Goal: Task Accomplishment & Management: Manage account settings

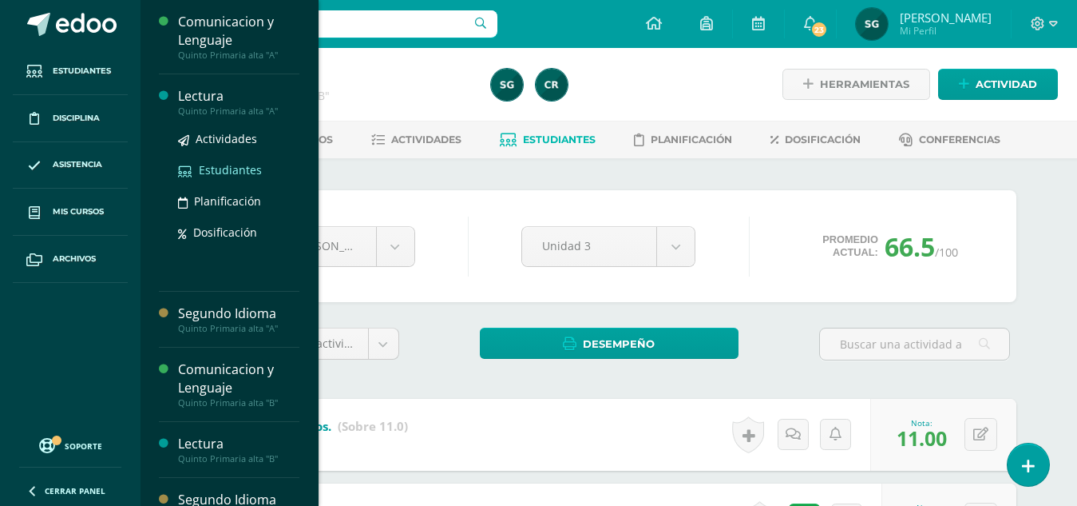
click at [234, 165] on span "Estudiantes" at bounding box center [230, 169] width 63 height 15
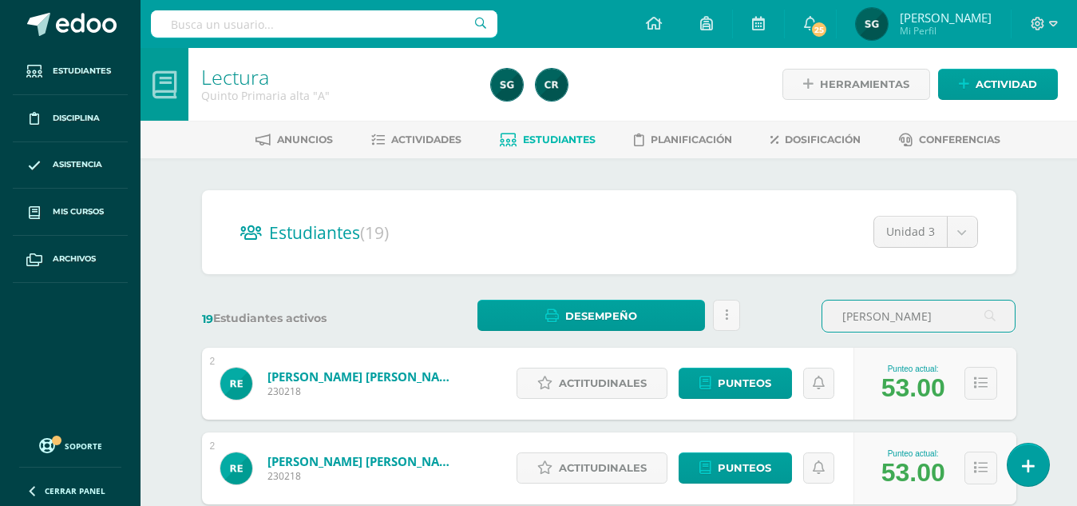
type input "renata"
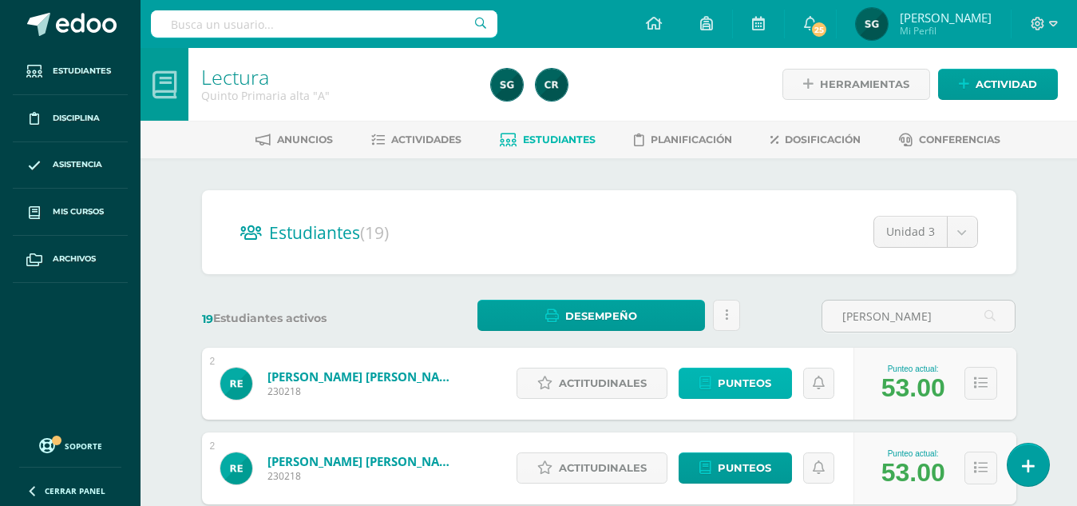
click at [743, 387] on span "Punteos" at bounding box center [745, 383] width 54 height 30
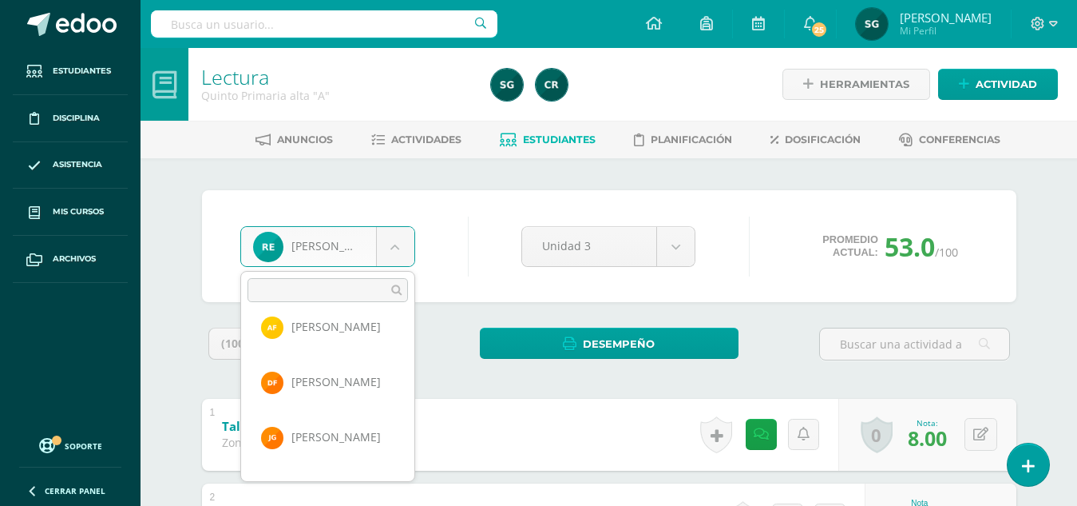
scroll to position [192, 0]
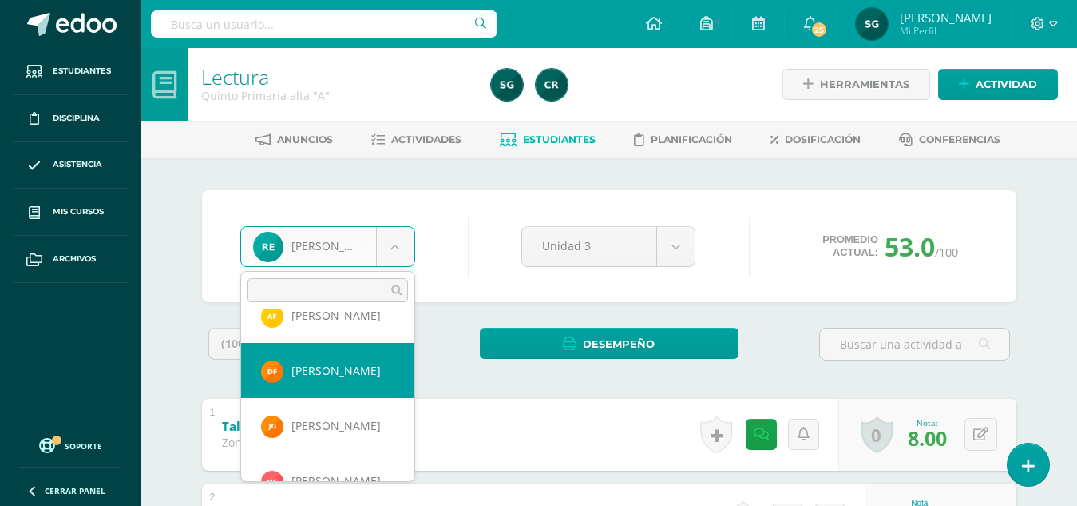
select select "661"
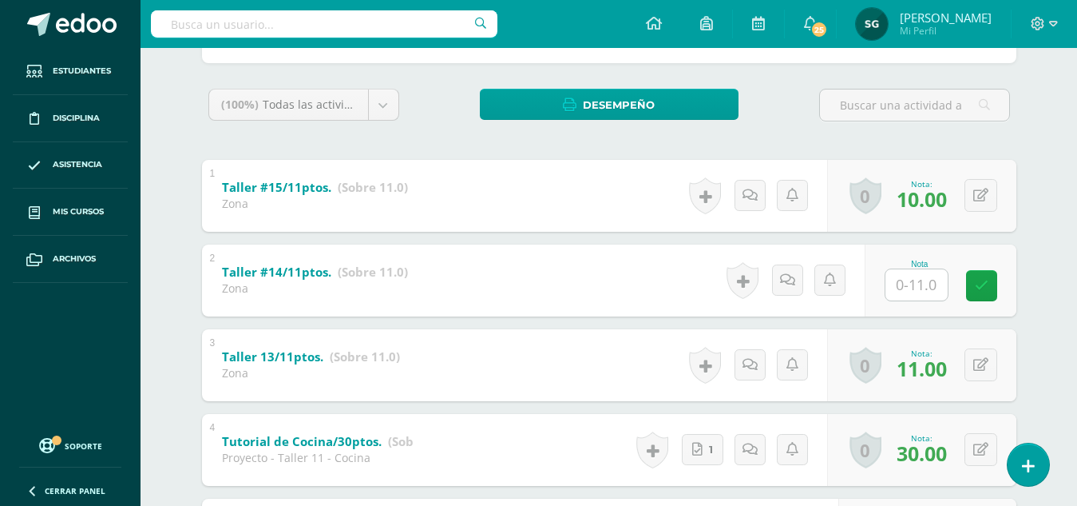
scroll to position [252, 0]
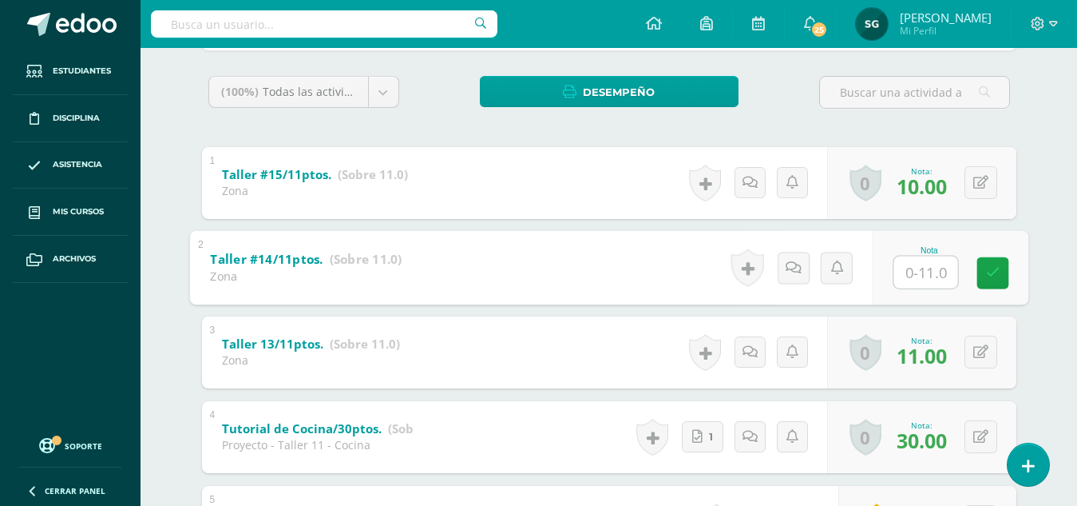
click at [915, 264] on input "text" at bounding box center [926, 272] width 64 height 32
type input "11"
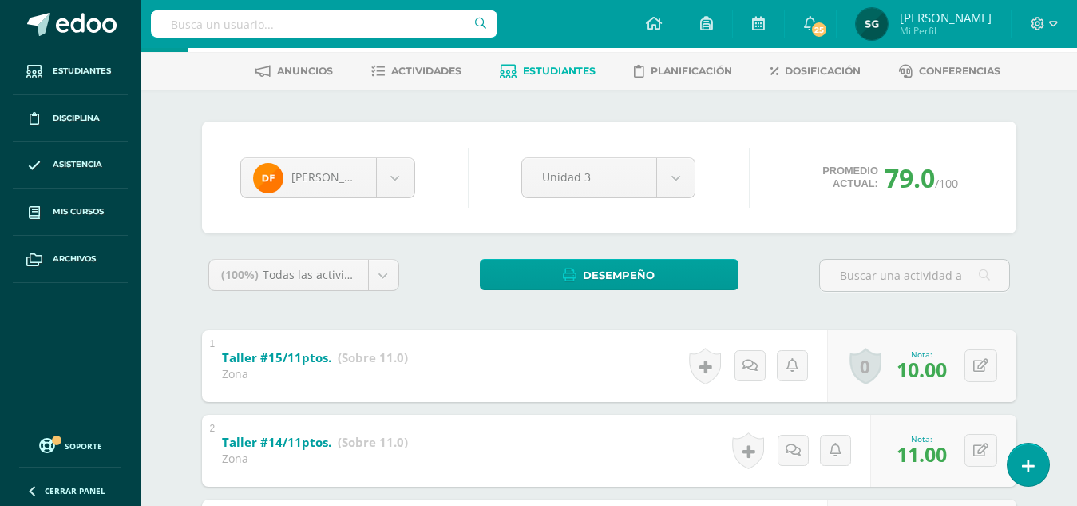
scroll to position [0, 0]
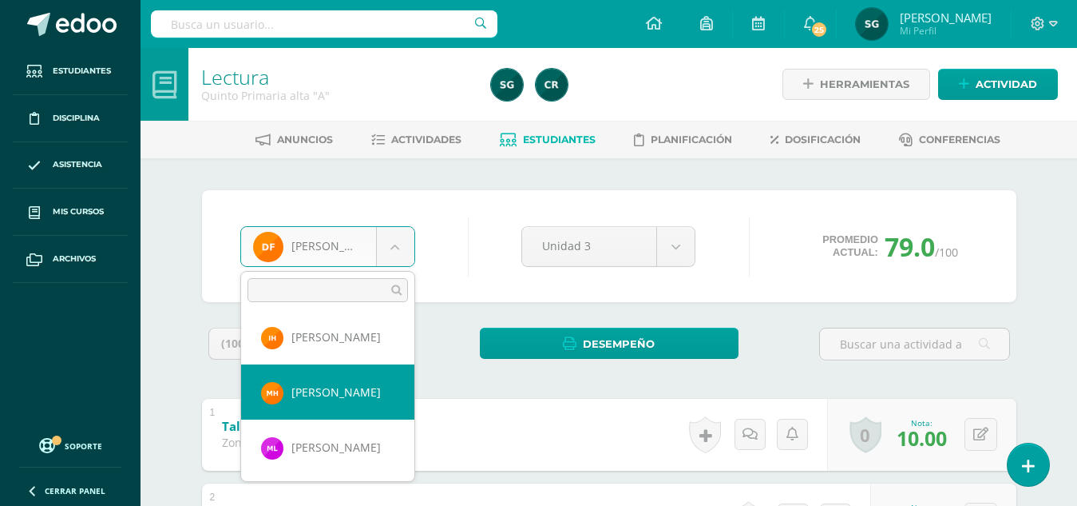
select select "410"
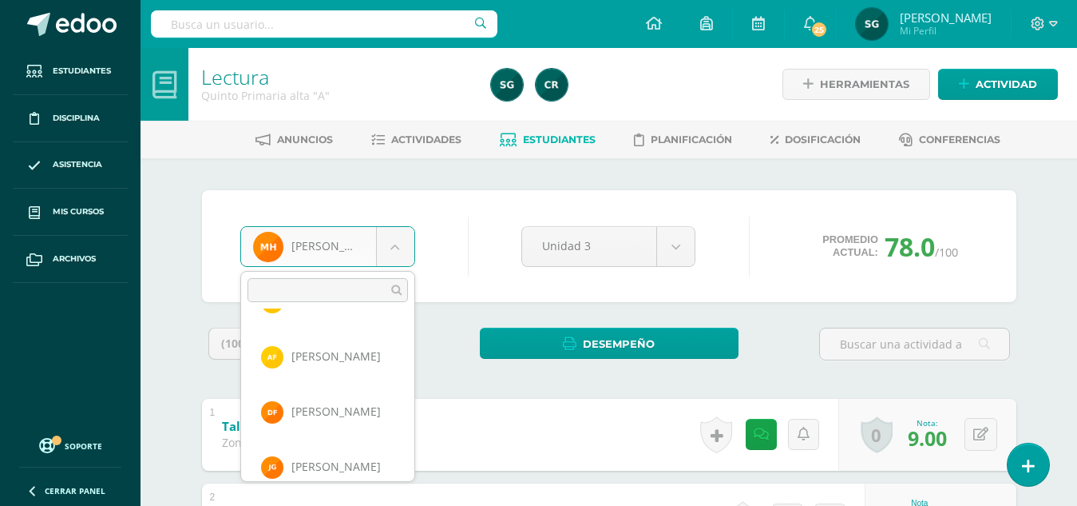
scroll to position [117, 0]
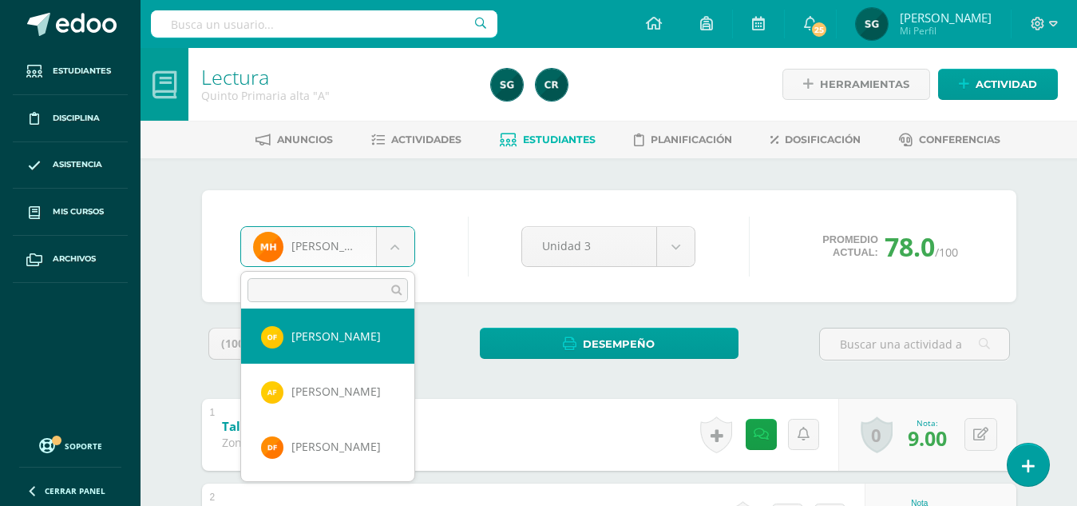
select select "98"
